Goal: Task Accomplishment & Management: Complete application form

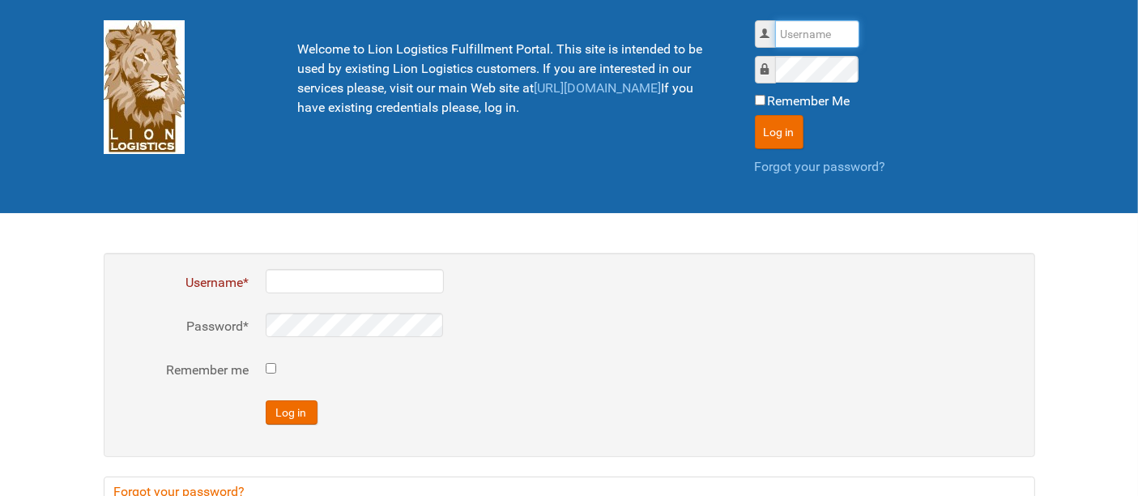
drag, startPoint x: 809, startPoint y: 31, endPoint x: 812, endPoint y: 43, distance: 12.4
click at [809, 31] on input "Username" at bounding box center [817, 34] width 84 height 28
type input "al"
click at [755, 115] on button "Log in" at bounding box center [779, 132] width 49 height 34
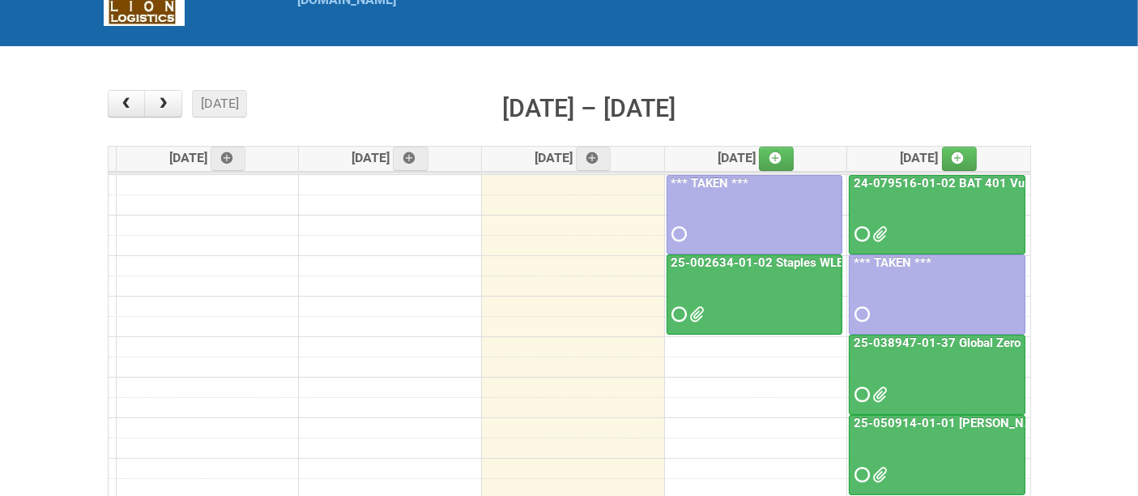
scroll to position [180, 0]
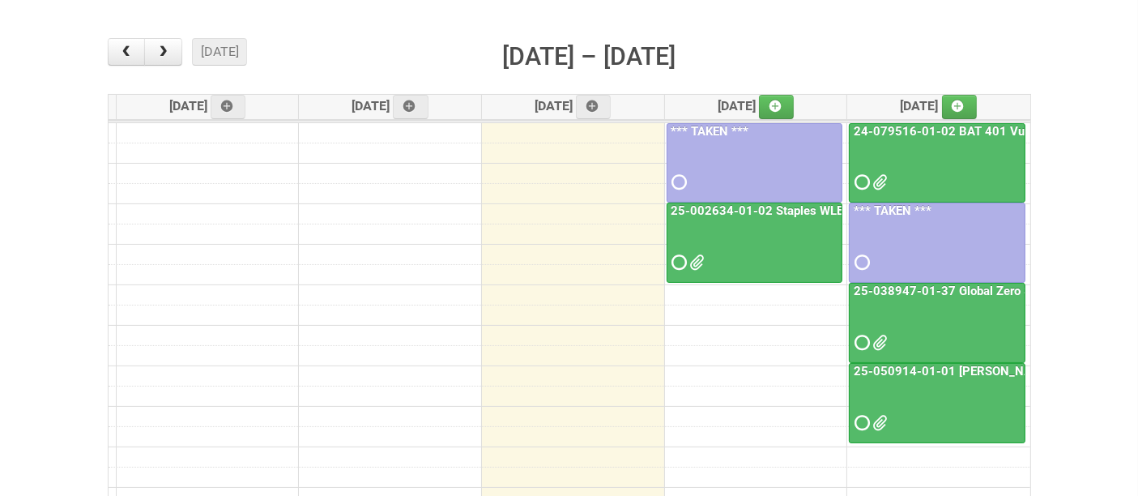
click at [761, 241] on div at bounding box center [754, 248] width 173 height 53
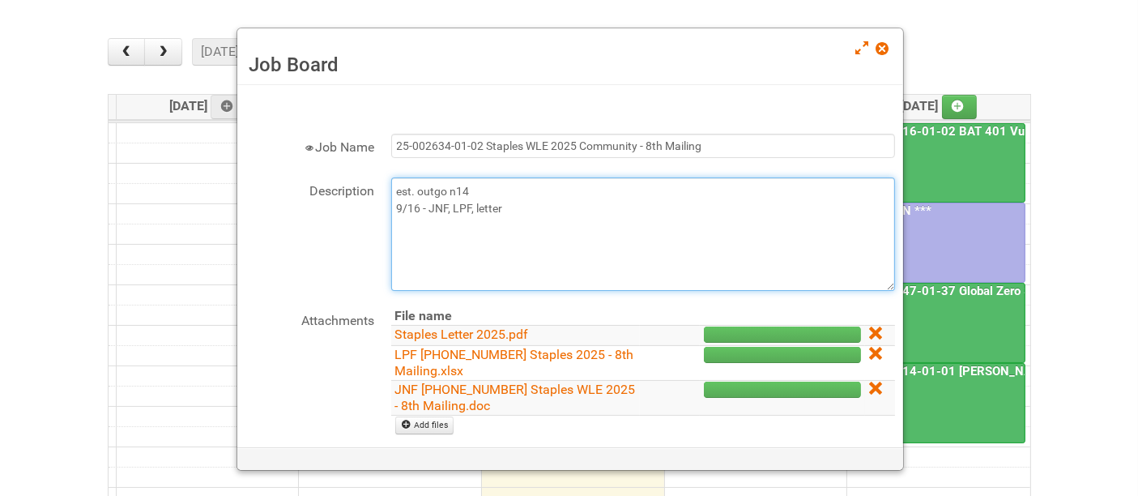
click at [537, 211] on textarea "est. outgo n14 9/16 - JNF, LPF, letter" at bounding box center [643, 233] width 504 height 113
type textarea "est. outgo n14 9/16 - JNF, LPF, letter 9/17 - MOR and labels"
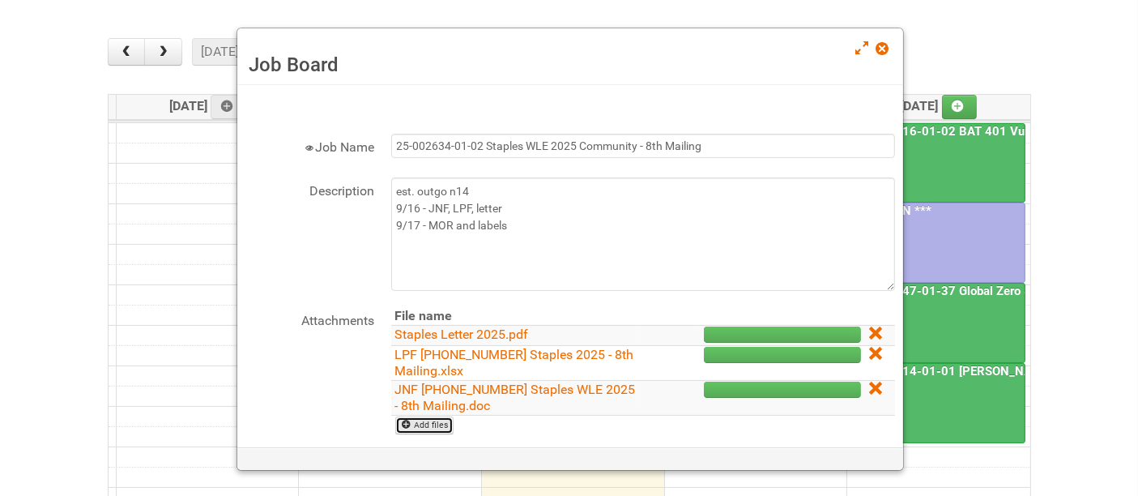
click at [439, 419] on link "Add files" at bounding box center [424, 425] width 59 height 18
type input "C:\fakepath\MOR 25-002634-01-02 - 8th Mailing.xlsm"
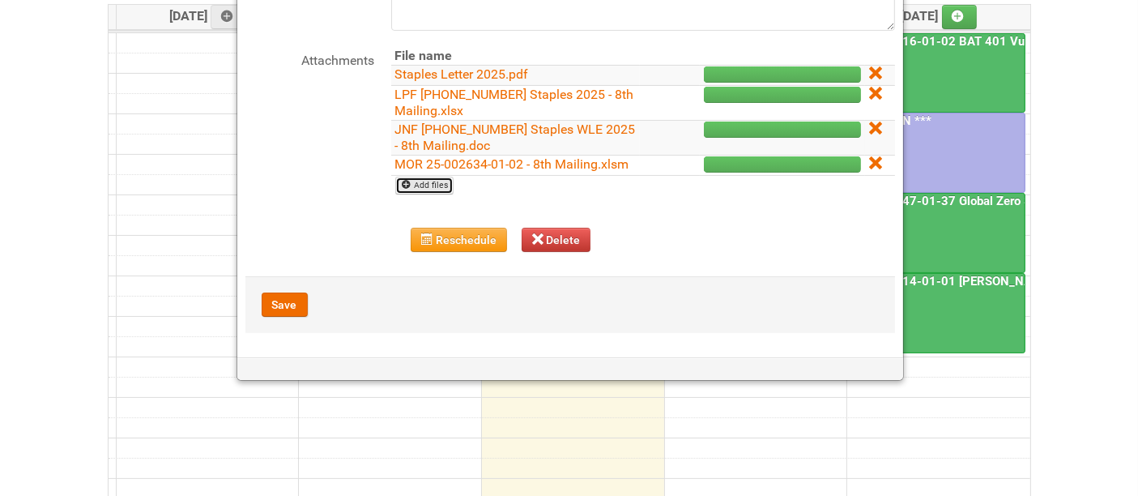
click at [425, 185] on link "Add files" at bounding box center [424, 186] width 59 height 18
type input "C:\fakepath\Staples Mailing - September Addresses Lion.xlsx"
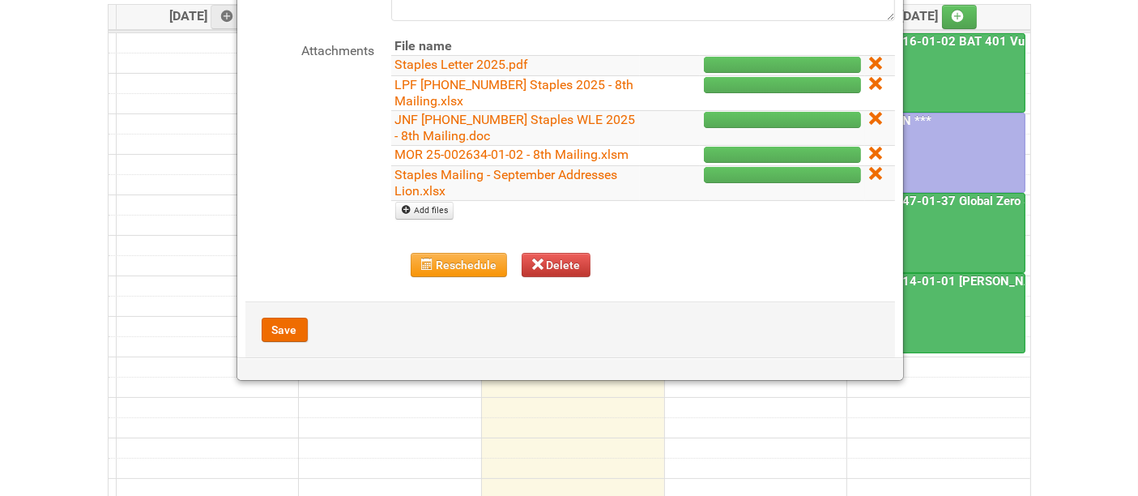
click at [259, 341] on div "Save" at bounding box center [570, 329] width 650 height 57
click at [281, 339] on button "Save" at bounding box center [285, 330] width 46 height 24
